Goal: Unclear

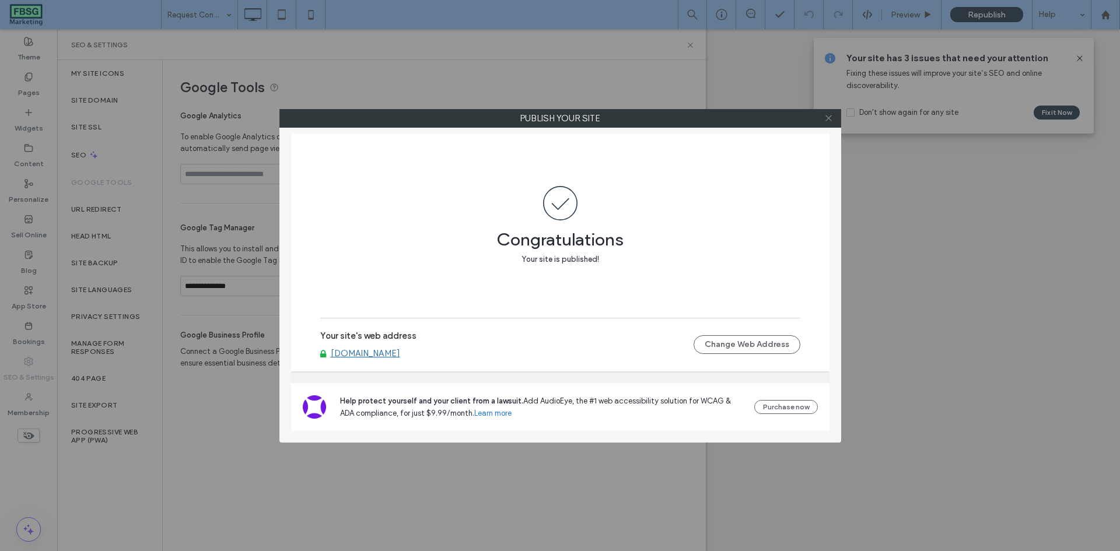
click at [827, 121] on icon at bounding box center [829, 118] width 9 height 9
click at [827, 117] on icon at bounding box center [829, 118] width 9 height 9
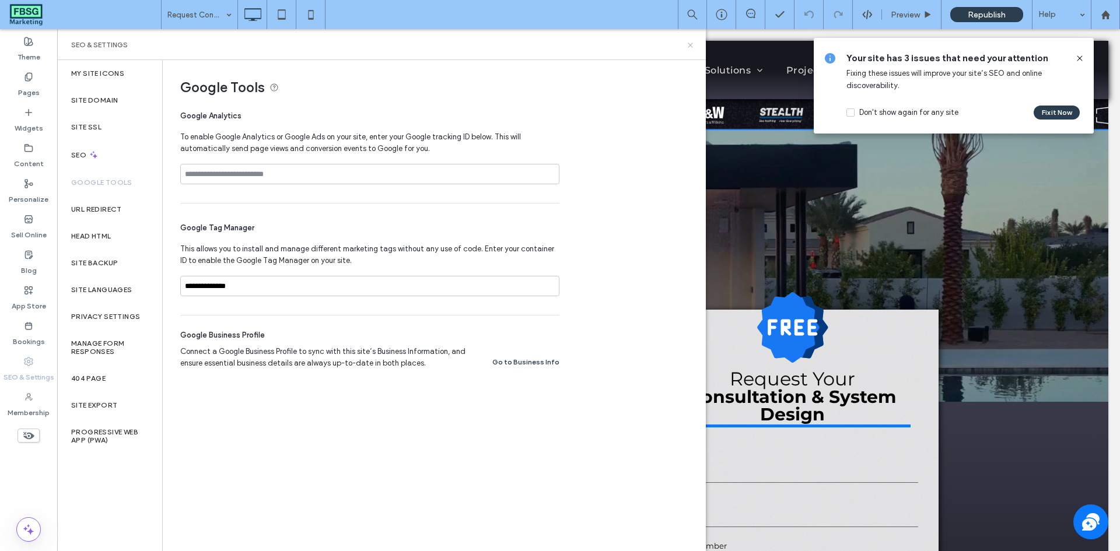
click at [690, 42] on icon at bounding box center [690, 45] width 9 height 9
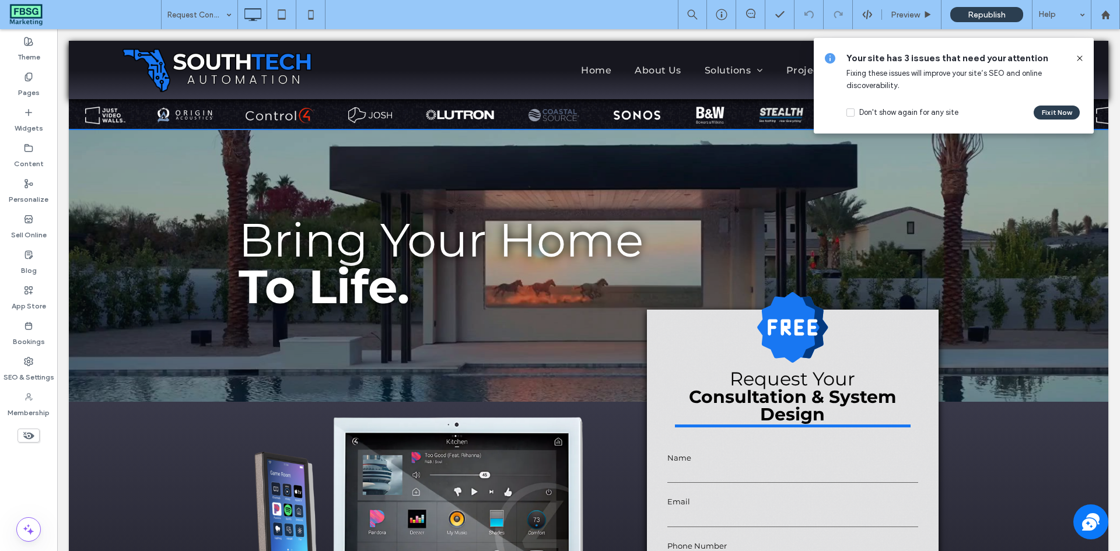
click at [1084, 57] on icon at bounding box center [1079, 58] width 9 height 9
click at [1079, 58] on icon at bounding box center [1079, 58] width 9 height 9
